Goal: Task Accomplishment & Management: Manage account settings

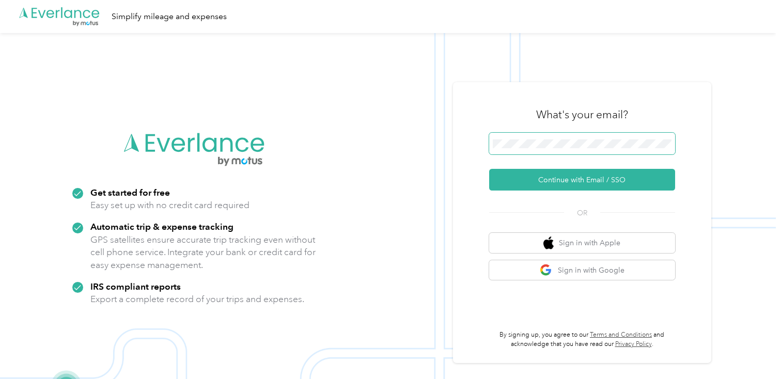
click at [599, 148] on span at bounding box center [582, 144] width 186 height 22
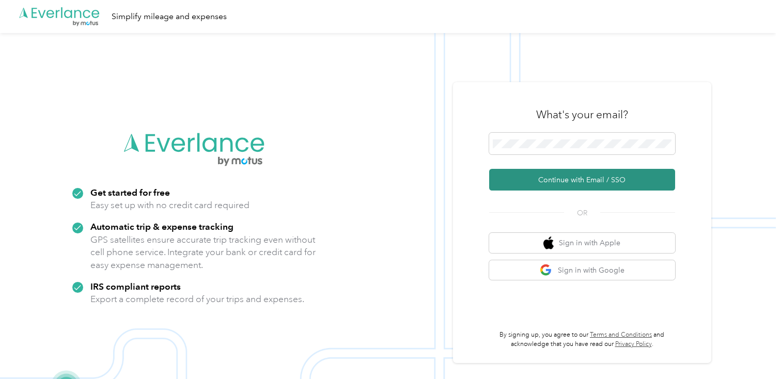
click at [590, 181] on button "Continue with Email / SSO" at bounding box center [582, 180] width 186 height 22
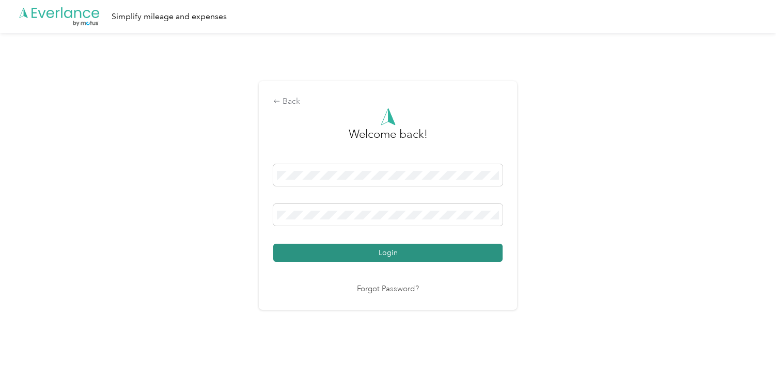
click at [438, 260] on button "Login" at bounding box center [387, 253] width 229 height 18
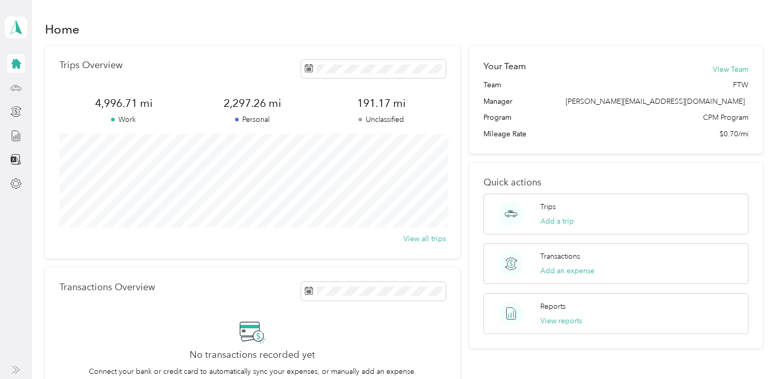
click at [21, 89] on icon at bounding box center [16, 87] width 10 height 5
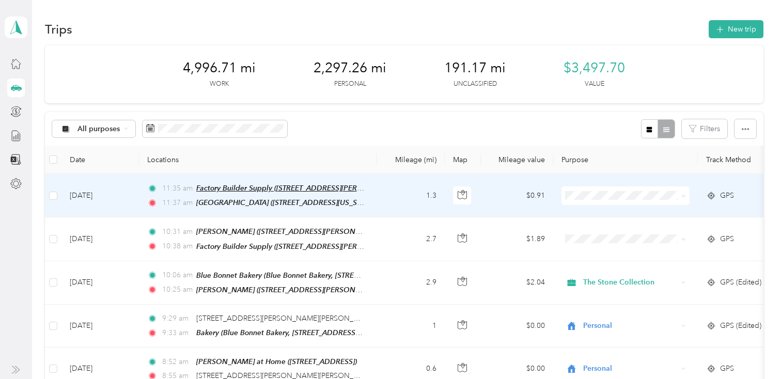
click at [220, 187] on span "Factory Builder Supply ([STREET_ADDRESS][PERSON_NAME])" at bounding box center [298, 188] width 205 height 9
click at [226, 167] on button "Edit Place" at bounding box center [228, 161] width 59 height 18
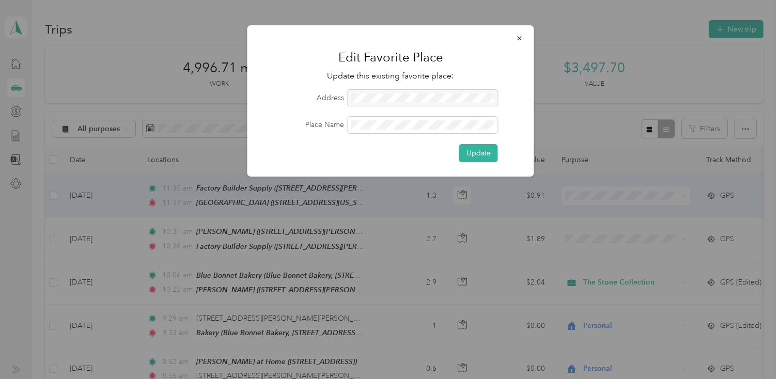
click at [411, 97] on div at bounding box center [422, 98] width 150 height 17
click at [520, 37] on icon "button" at bounding box center [519, 38] width 7 height 7
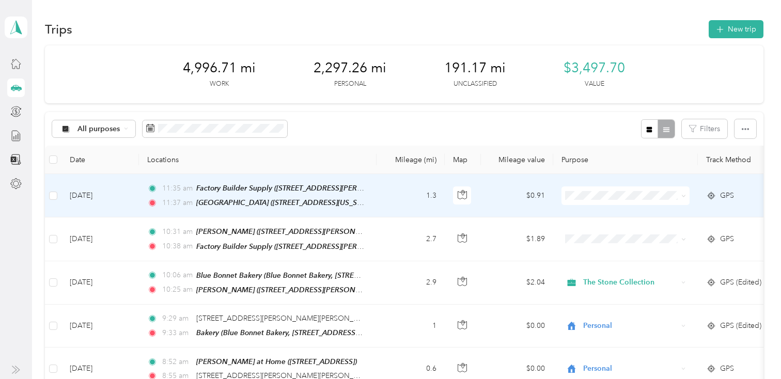
click at [383, 192] on td "1.3" at bounding box center [410, 195] width 68 height 43
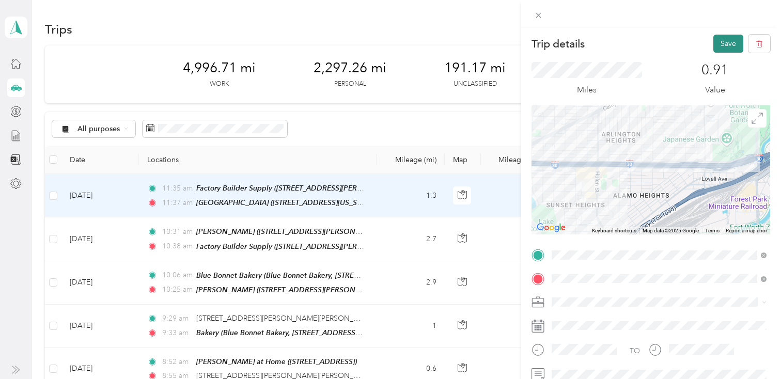
click at [724, 40] on button "Save" at bounding box center [728, 44] width 30 height 18
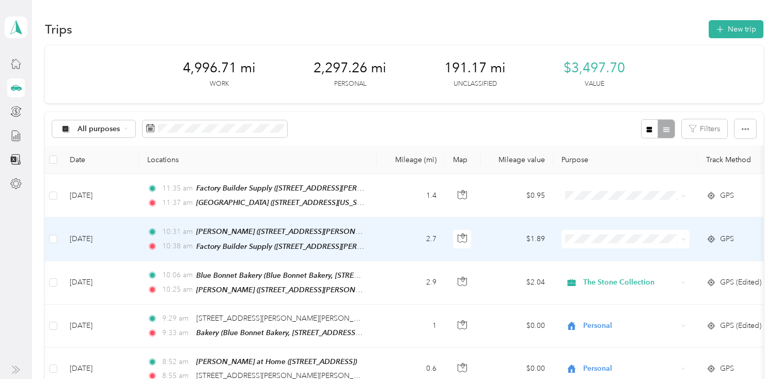
click at [399, 228] on td "2.7" at bounding box center [410, 238] width 68 height 43
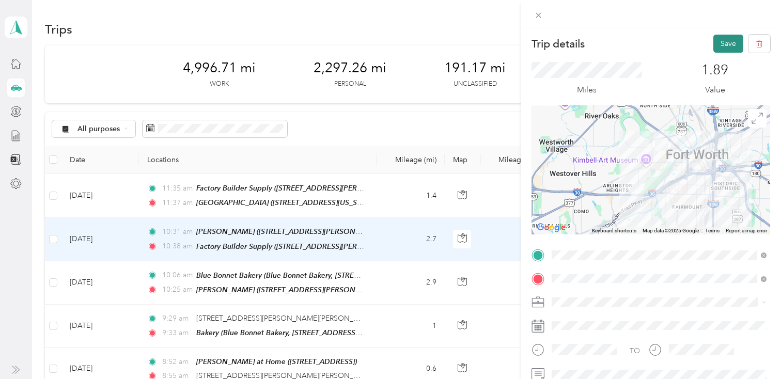
click at [726, 43] on button "Save" at bounding box center [728, 44] width 30 height 18
